Goal: Information Seeking & Learning: Learn about a topic

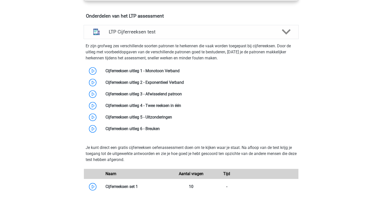
scroll to position [301, 0]
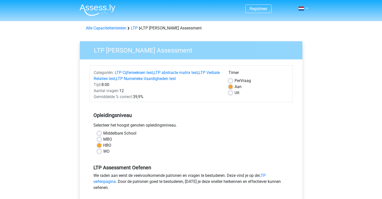
scroll to position [50, 0]
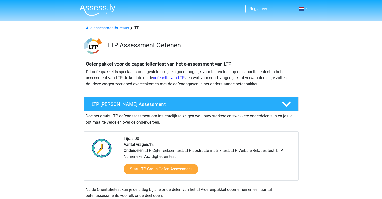
scroll to position [75, 0]
